Goal: Task Accomplishment & Management: Complete application form

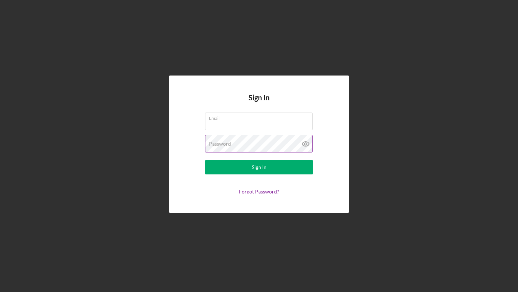
type input "[EMAIL_ADDRESS][DOMAIN_NAME]"
click at [306, 143] on icon at bounding box center [306, 144] width 18 height 18
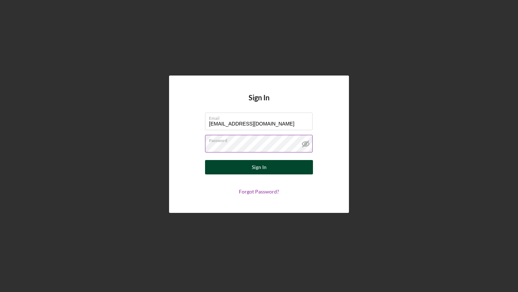
click at [247, 169] on button "Sign In" at bounding box center [259, 167] width 108 height 14
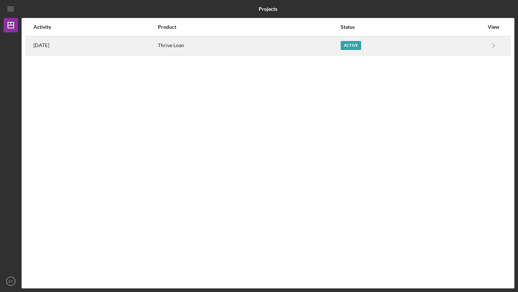
click at [438, 47] on div "Active" at bounding box center [412, 46] width 143 height 18
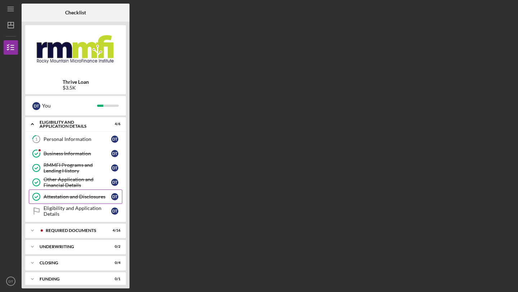
scroll to position [5, 0]
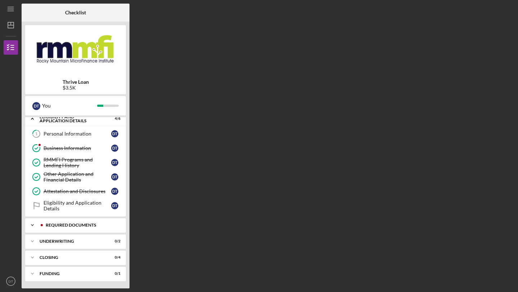
click at [82, 226] on div "REQUIRED DOCUMENTS" at bounding box center [81, 225] width 71 height 4
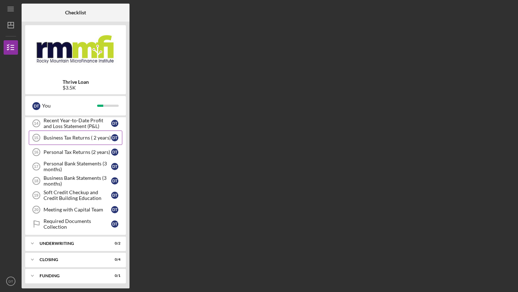
scroll to position [240, 0]
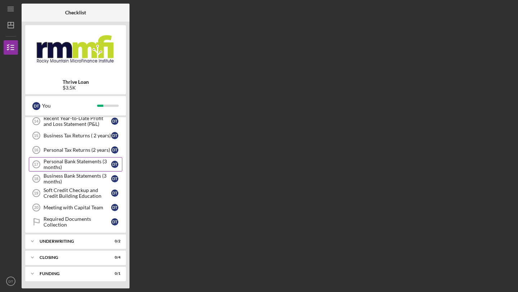
click at [75, 163] on div "Personal Bank Statements (3 months)" at bounding box center [78, 165] width 68 height 12
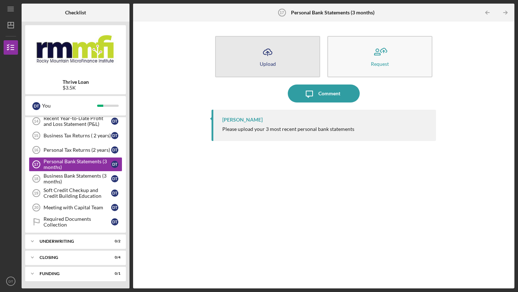
click at [259, 60] on icon "Icon/Upload" at bounding box center [268, 52] width 18 height 18
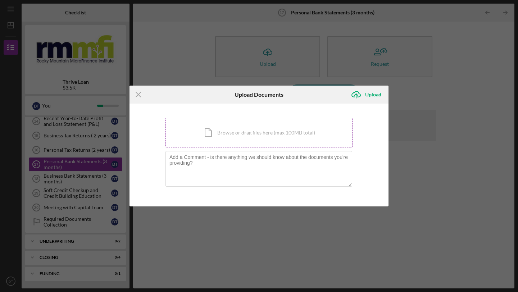
click at [240, 135] on div "Icon/Document Browse or drag files here (max 100MB total) Tap to choose files o…" at bounding box center [259, 133] width 187 height 30
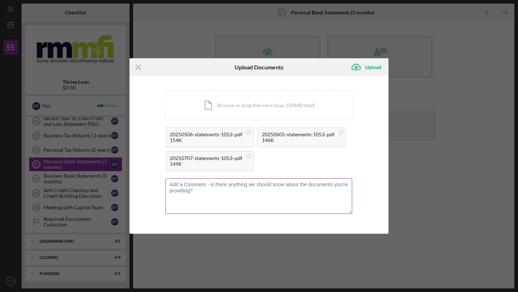
click at [284, 193] on textarea at bounding box center [259, 196] width 187 height 35
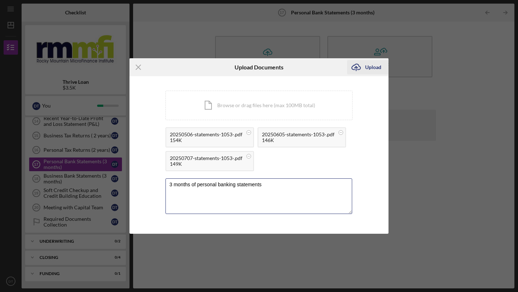
type textarea "3 months of personal banking statements"
click at [373, 69] on div "Upload" at bounding box center [373, 67] width 16 height 14
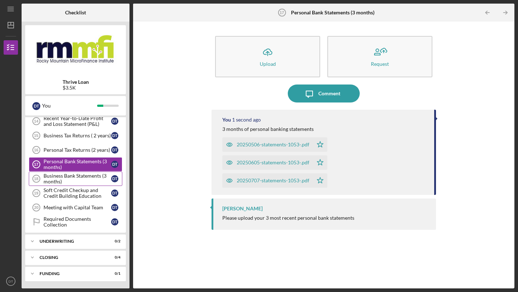
click at [62, 180] on div "Business Bank Statements (3 months)" at bounding box center [78, 179] width 68 height 12
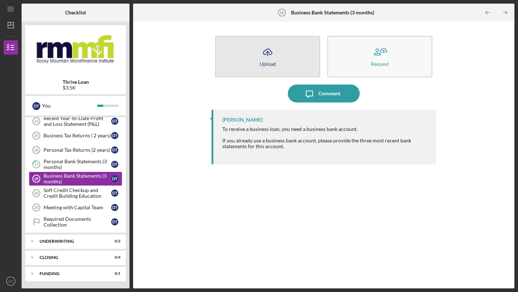
click at [275, 54] on icon "Icon/Upload" at bounding box center [268, 52] width 18 height 18
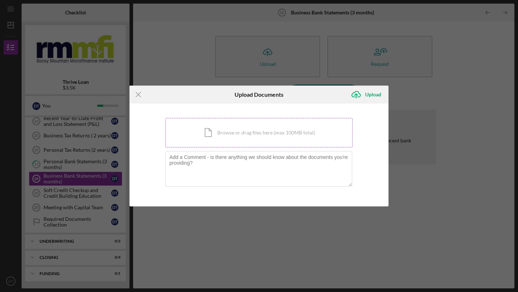
click at [272, 123] on div "Icon/Document Browse or drag files here (max 100MB total) Tap to choose files o…" at bounding box center [259, 133] width 187 height 30
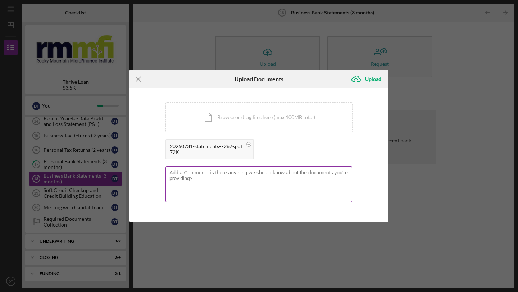
click at [226, 184] on textarea at bounding box center [259, 184] width 187 height 35
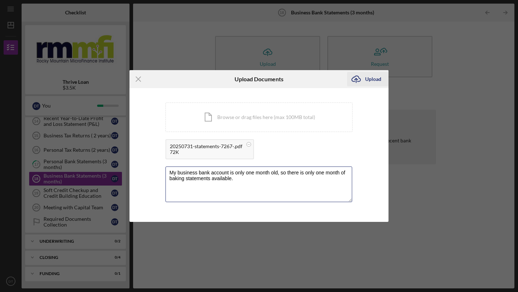
type textarea "My business bank account is only one month old, so there is only one month of b…"
click at [367, 80] on div "Upload" at bounding box center [373, 79] width 16 height 14
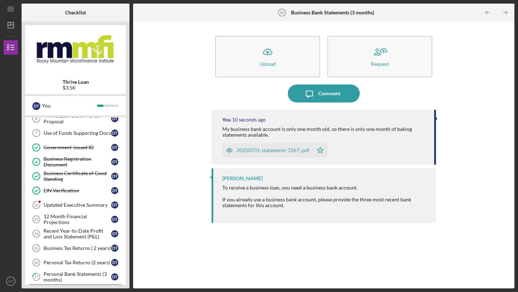
scroll to position [125, 0]
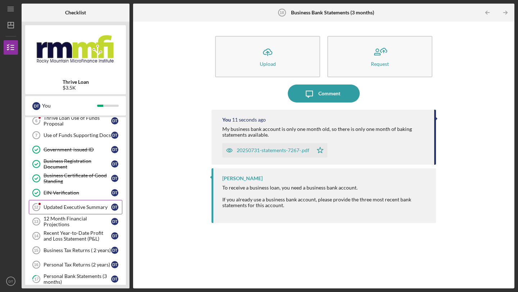
click at [84, 204] on link "Updated Executive Summary 12 Updated Executive Summary D T" at bounding box center [76, 207] width 94 height 14
